Goal: Information Seeking & Learning: Learn about a topic

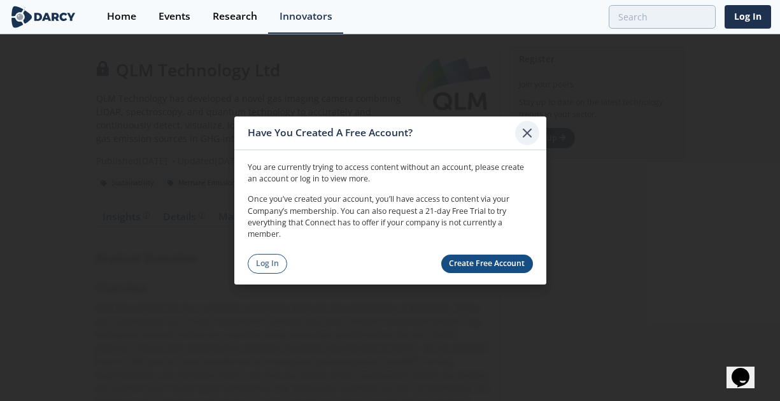
click at [523, 124] on div at bounding box center [527, 133] width 24 height 24
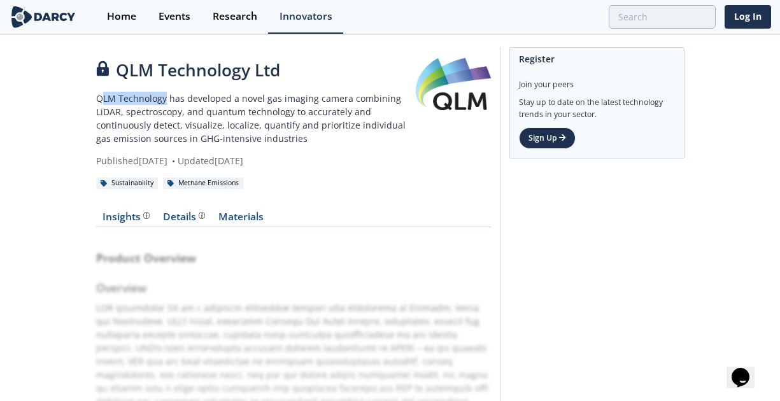
drag, startPoint x: 102, startPoint y: 100, endPoint x: 165, endPoint y: 94, distance: 63.4
click at [165, 94] on p "QLM Technology has developed a novel gas imaging camera combining LiDAR, spectr…" at bounding box center [256, 118] width 320 height 53
click at [166, 94] on p "QLM Technology has developed a novel gas imaging camera combining LiDAR, spectr…" at bounding box center [256, 118] width 320 height 53
drag, startPoint x: 174, startPoint y: 96, endPoint x: 88, endPoint y: 91, distance: 86.1
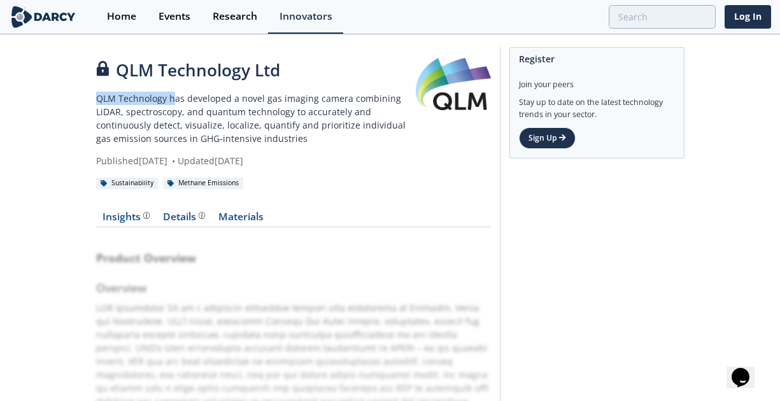
drag, startPoint x: 88, startPoint y: 91, endPoint x: 111, endPoint y: 91, distance: 22.9
click at [111, 91] on div "QLM Technology Ltd QLM Technology has developed a novel gas imaging camera comb…" at bounding box center [256, 113] width 320 height 110
drag, startPoint x: 96, startPoint y: 96, endPoint x: 164, endPoint y: 103, distance: 68.5
click at [164, 103] on p "QLM Technology has developed a novel gas imaging camera combining LiDAR, spectr…" at bounding box center [256, 118] width 320 height 53
copy p "QLM Technology"
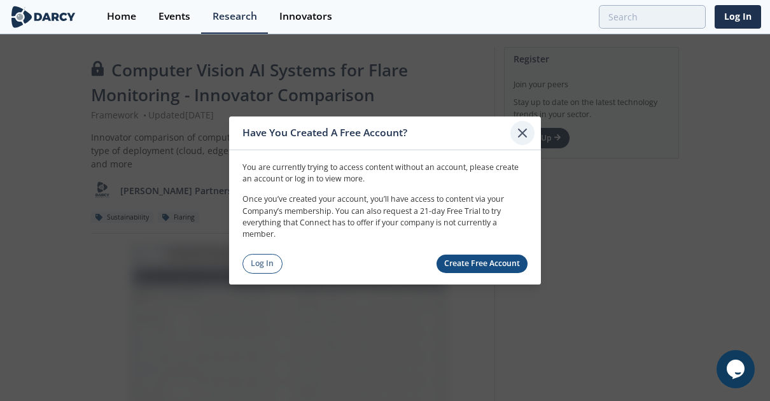
click at [514, 129] on div at bounding box center [523, 133] width 24 height 24
